Goal: Task Accomplishment & Management: Complete application form

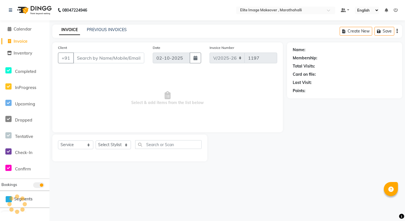
select select "8005"
select select "service"
type input "7994728246"
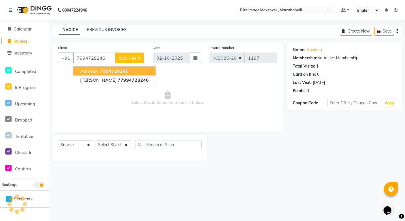
click at [110, 70] on span "7994728246" at bounding box center [114, 71] width 28 height 6
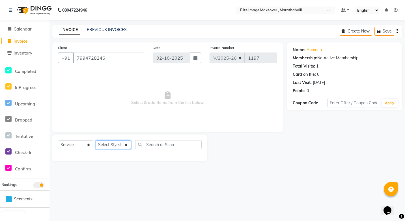
click at [115, 143] on select "Select Stylist [PERSON_NAME] [PERSON_NAME] [PERSON_NAME]" at bounding box center [113, 145] width 35 height 9
select select "88056"
click at [96, 141] on select "Select Stylist [PERSON_NAME] [PERSON_NAME] [PERSON_NAME]" at bounding box center [113, 145] width 35 height 9
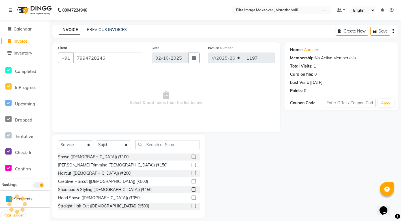
click at [191, 165] on label at bounding box center [193, 165] width 4 height 4
click at [191, 165] on input "checkbox" at bounding box center [193, 165] width 4 height 4
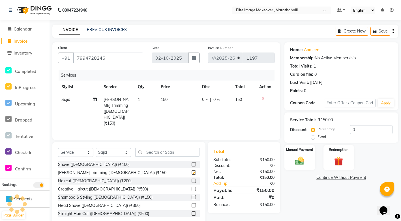
checkbox input "false"
click at [191, 179] on label at bounding box center [193, 181] width 4 height 4
click at [191, 179] on input "checkbox" at bounding box center [193, 181] width 4 height 4
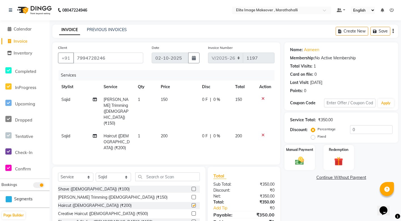
checkbox input "false"
click at [178, 173] on input "text" at bounding box center [167, 177] width 64 height 9
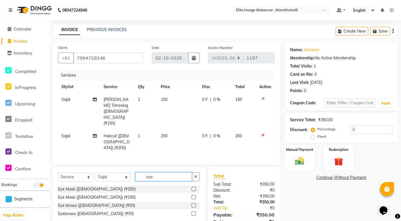
type input "eye"
click at [195, 203] on label at bounding box center [193, 205] width 4 height 4
click at [195, 204] on input "checkbox" at bounding box center [193, 206] width 4 height 4
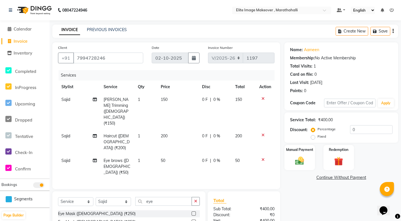
checkbox input "false"
click at [298, 161] on img at bounding box center [299, 161] width 15 height 11
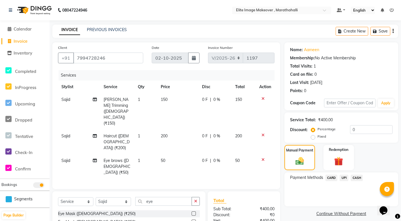
click at [343, 178] on span "UPI" at bounding box center [343, 178] width 9 height 7
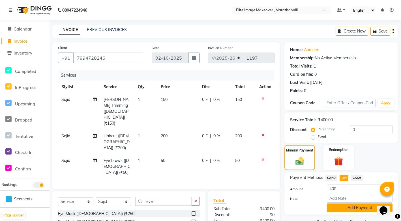
click at [337, 210] on button "Add Payment" at bounding box center [360, 208] width 66 height 9
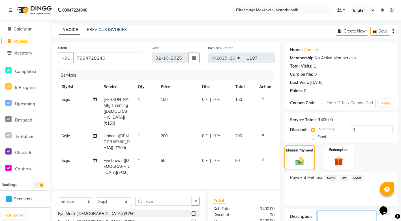
drag, startPoint x: 335, startPoint y: 206, endPoint x: 371, endPoint y: 212, distance: 36.5
click at [371, 212] on textarea at bounding box center [346, 220] width 59 height 18
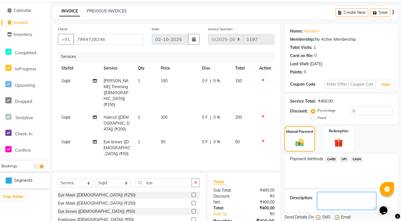
scroll to position [28, 0]
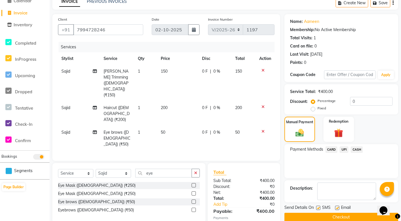
click at [357, 218] on button "Checkout" at bounding box center [341, 217] width 114 height 9
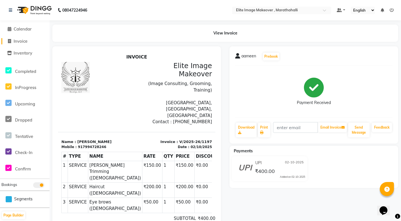
click at [10, 40] on icon at bounding box center [9, 41] width 3 height 4
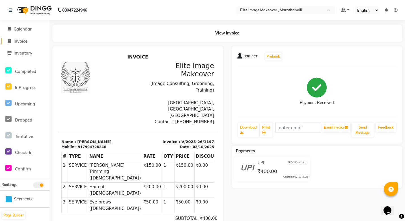
select select "service"
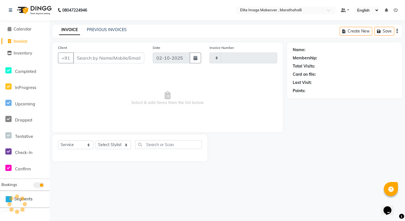
click at [106, 58] on input "Client" at bounding box center [108, 58] width 71 height 11
type input "1198"
select select "8005"
type input "9611350536"
click at [130, 57] on span "Add Client" at bounding box center [130, 58] width 22 height 6
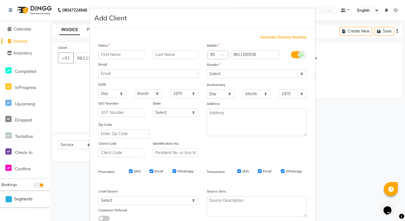
click at [121, 52] on input "text" at bounding box center [121, 54] width 46 height 9
type input "s"
type input "Saba"
click at [221, 73] on select "Select Male Female Other Prefer Not To Say" at bounding box center [257, 74] width 100 height 9
select select "female"
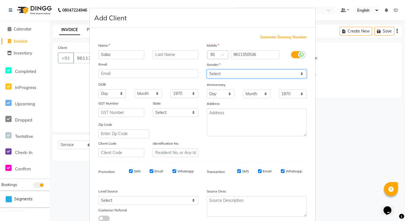
click at [207, 70] on select "Select Male Female Other Prefer Not To Say" at bounding box center [257, 74] width 100 height 9
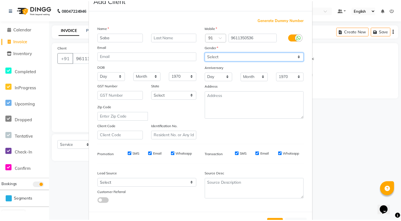
scroll to position [40, 0]
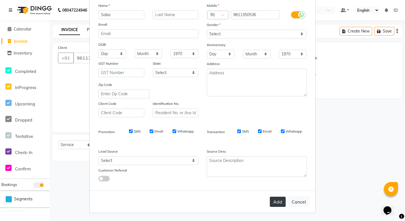
click at [271, 199] on button "Add" at bounding box center [278, 202] width 16 height 10
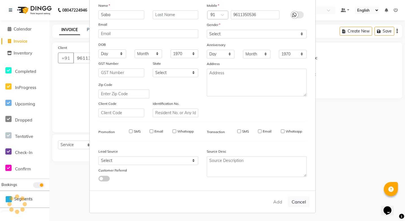
select select
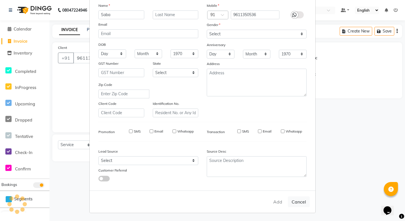
select select
checkbox input "false"
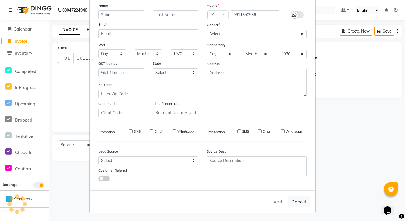
checkbox input "false"
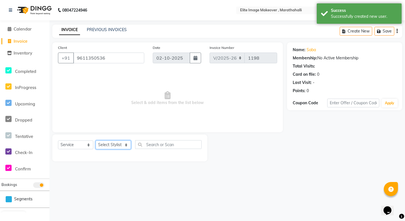
click at [126, 146] on select "Select Stylist Anuska Limbu Mina Neelu GS Sajid" at bounding box center [113, 145] width 35 height 9
select select "93073"
click at [96, 141] on select "Select Stylist Anuska Limbu Mina Neelu GS Sajid" at bounding box center [113, 145] width 35 height 9
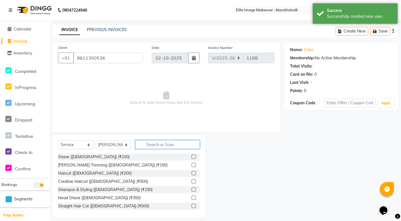
click at [152, 145] on input "text" at bounding box center [167, 144] width 64 height 9
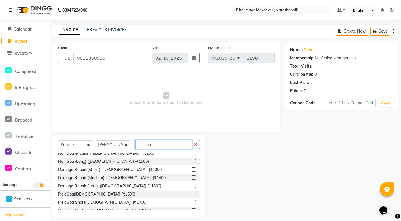
scroll to position [5, 0]
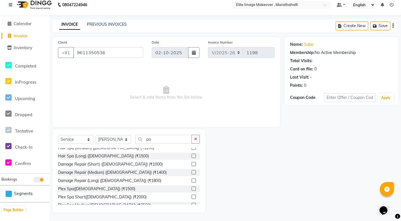
click at [201, 180] on div "Select Service Product Membership Package Voucher Prepaid Gift Card Select Styl…" at bounding box center [128, 170] width 153 height 83
click at [201, 197] on div "Select Service Product Membership Package Voucher Prepaid Gift Card Select Styl…" at bounding box center [128, 170] width 153 height 83
click at [199, 206] on div "Hair Spa (Male) (₹800) Damage Repair (Male) (₹1000) Hair Spa (Short) (Female) (…" at bounding box center [129, 177] width 142 height 59
click at [157, 141] on input "pa" at bounding box center [163, 139] width 57 height 9
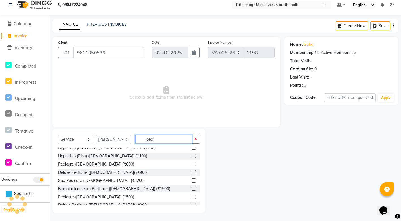
scroll to position [0, 0]
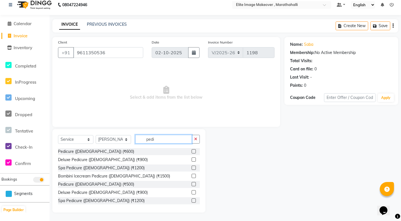
type input "pedi"
click at [191, 150] on label at bounding box center [193, 151] width 4 height 4
click at [191, 150] on input "checkbox" at bounding box center [193, 152] width 4 height 4
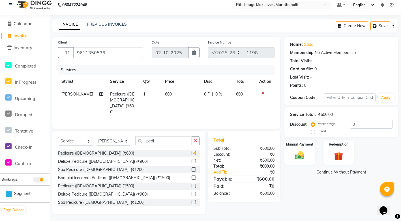
checkbox input "false"
click at [205, 82] on th "Disc" at bounding box center [217, 81] width 32 height 13
click at [215, 94] on span "0 %" at bounding box center [218, 94] width 7 height 6
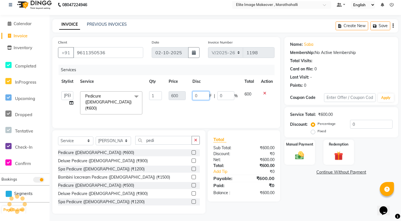
click at [203, 96] on input "0" at bounding box center [200, 95] width 17 height 9
type input "0150"
click at [213, 106] on td "0150 F | 0 %" at bounding box center [215, 103] width 52 height 30
click at [297, 159] on img at bounding box center [299, 155] width 15 height 11
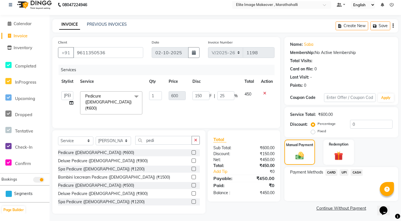
click at [345, 173] on span "UPI" at bounding box center [343, 172] width 9 height 7
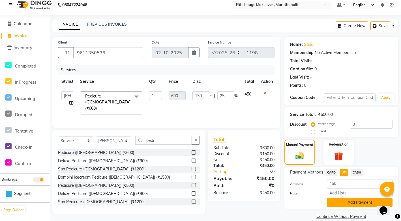
click at [341, 202] on button "Add Payment" at bounding box center [360, 202] width 66 height 9
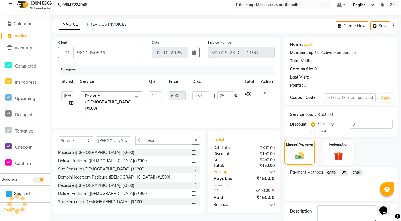
scroll to position [34, 0]
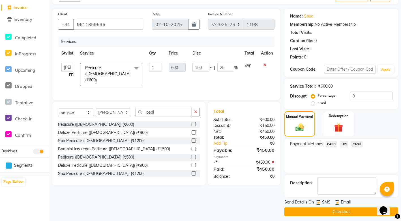
click at [334, 212] on button "Checkout" at bounding box center [341, 212] width 114 height 9
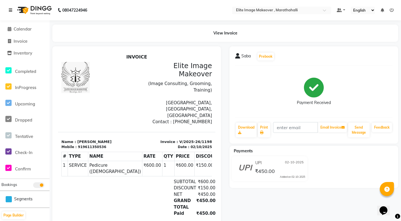
click at [10, 10] on icon at bounding box center [10, 10] width 3 height 4
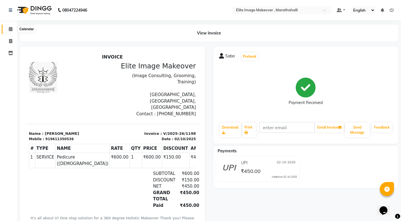
click at [11, 29] on icon at bounding box center [11, 29] width 4 height 4
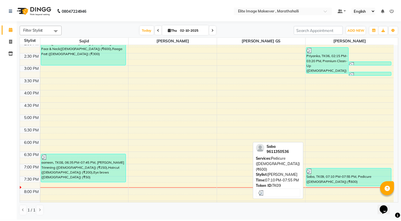
scroll to position [141, 0]
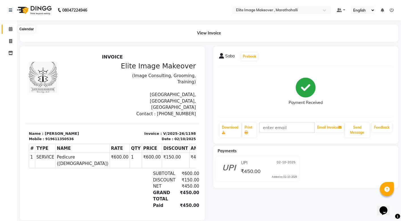
click at [10, 29] on icon at bounding box center [11, 29] width 4 height 4
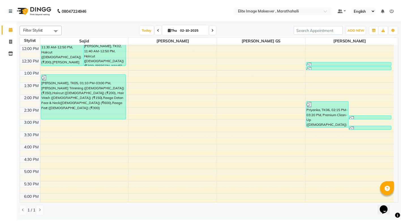
scroll to position [85, 0]
